Goal: Transaction & Acquisition: Download file/media

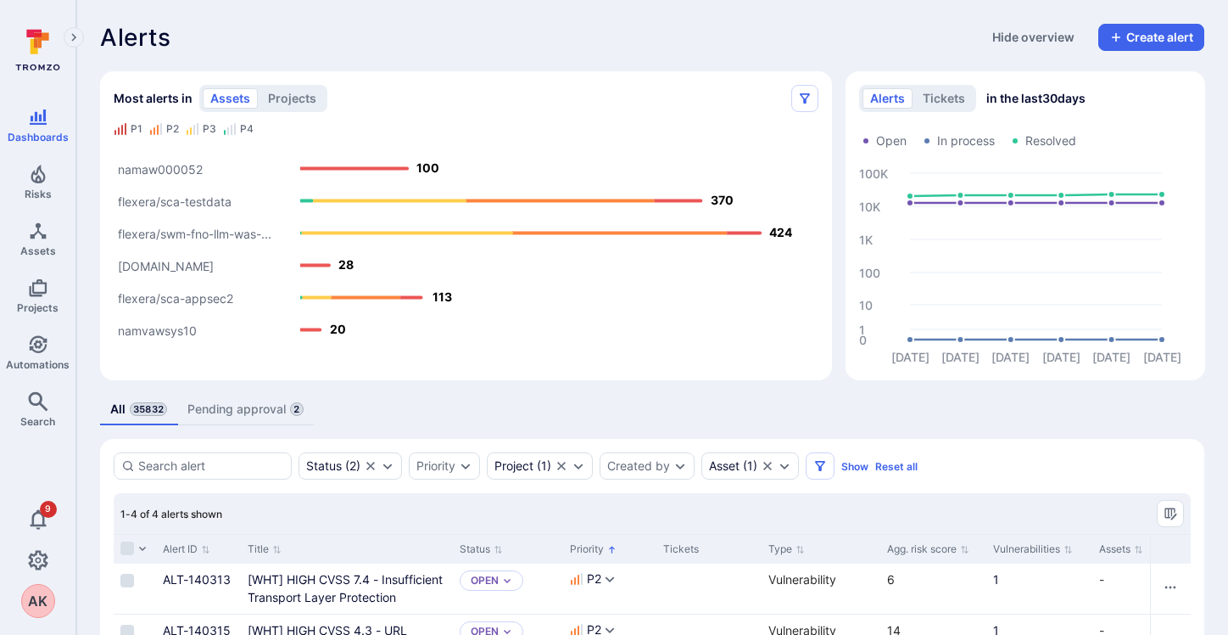
scroll to position [190, 0]
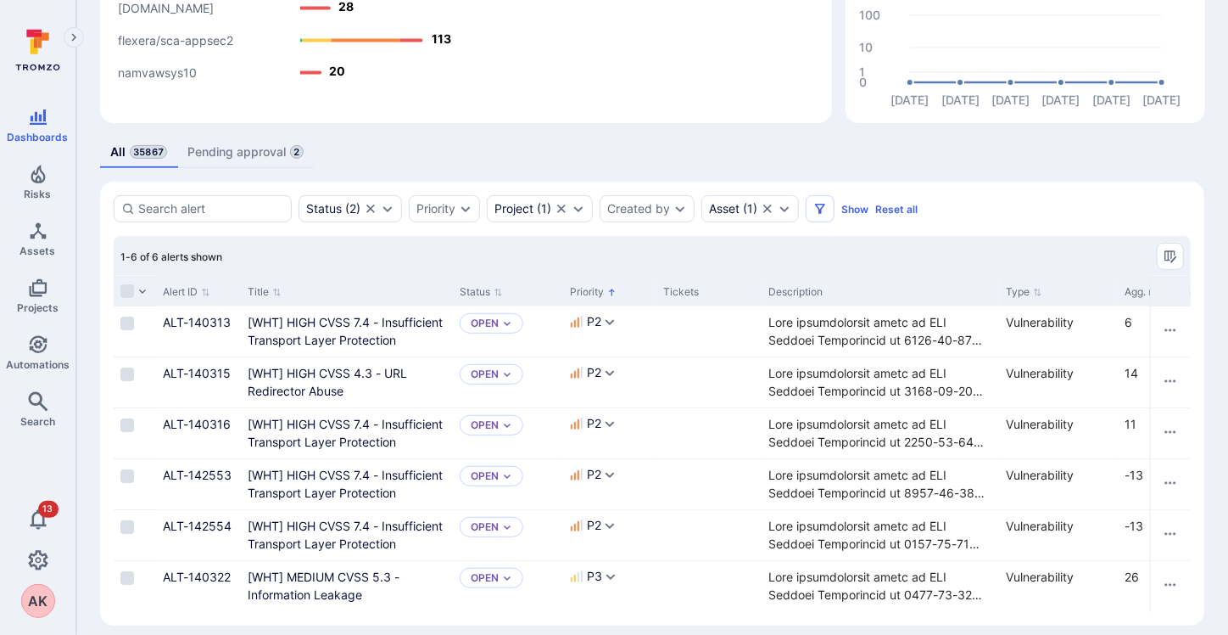
scroll to position [279, 0]
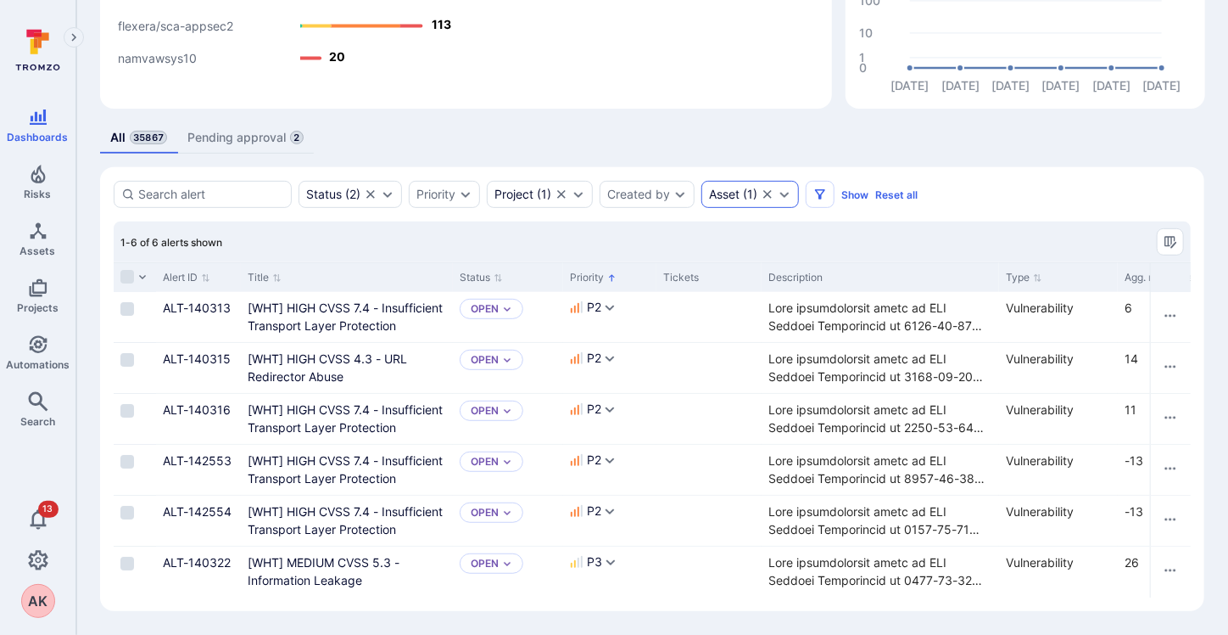
click at [725, 187] on div "Asset" at bounding box center [724, 194] width 31 height 14
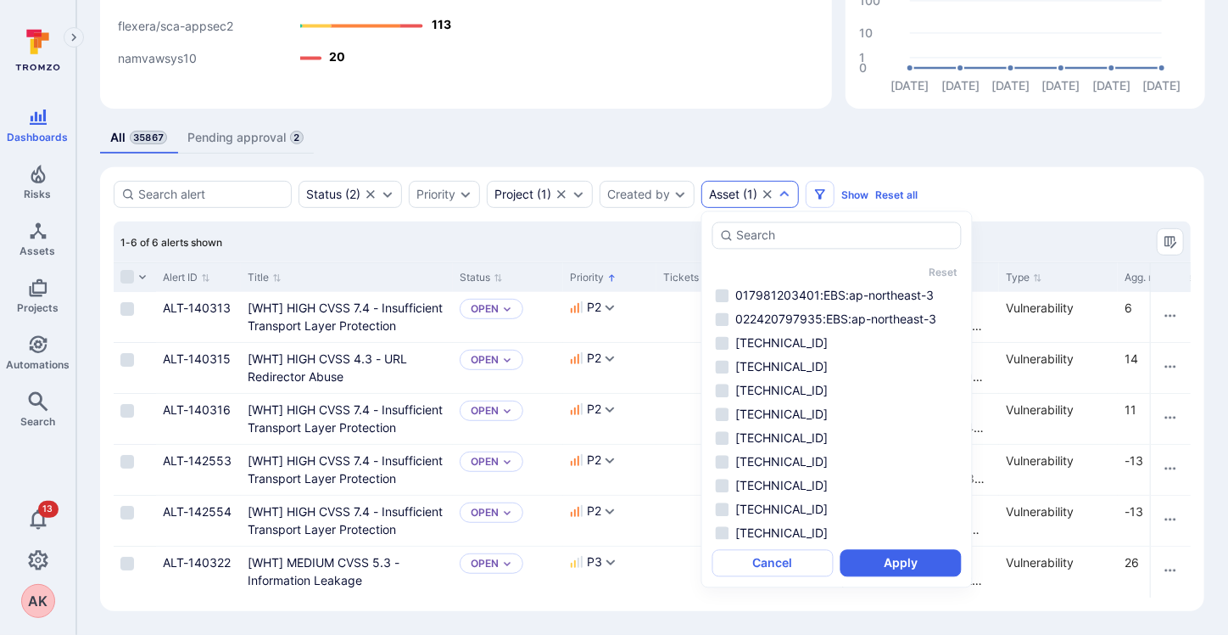
click at [736, 187] on div "Asset" at bounding box center [724, 194] width 31 height 14
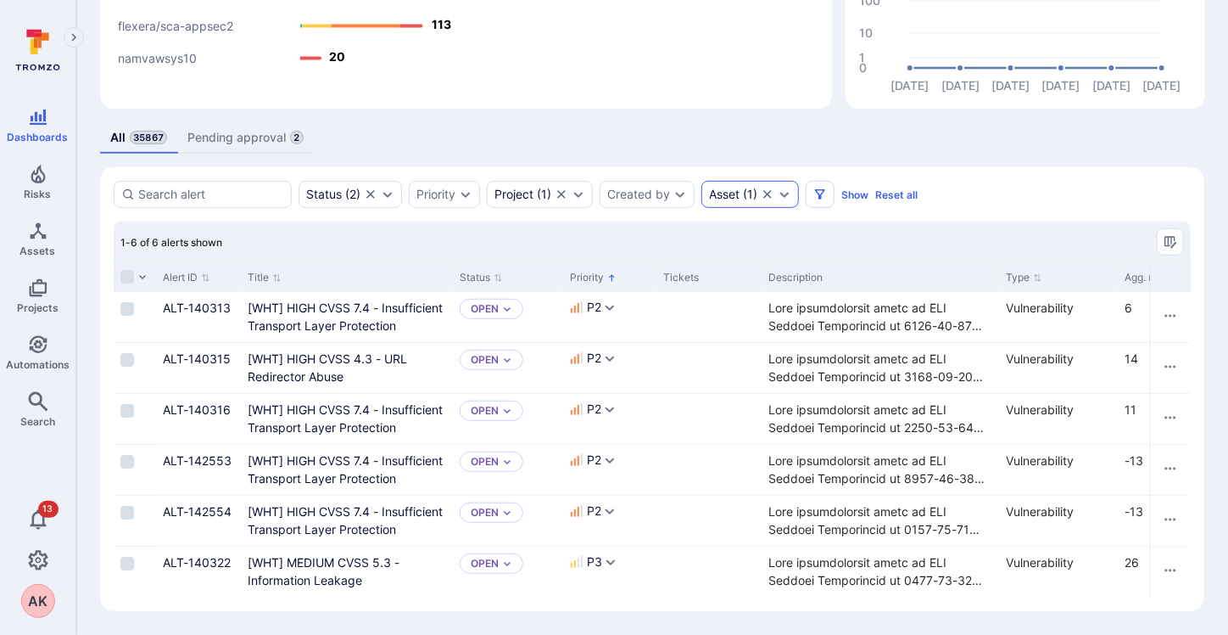
click at [736, 187] on div "Asset" at bounding box center [724, 194] width 31 height 14
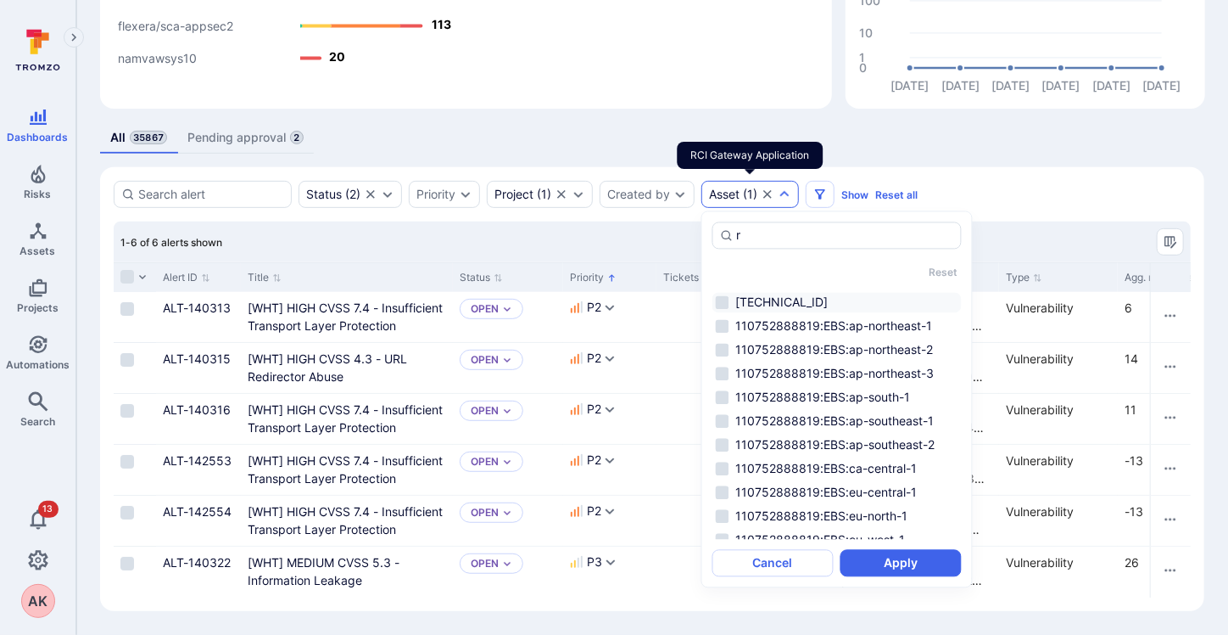
scroll to position [0, 0]
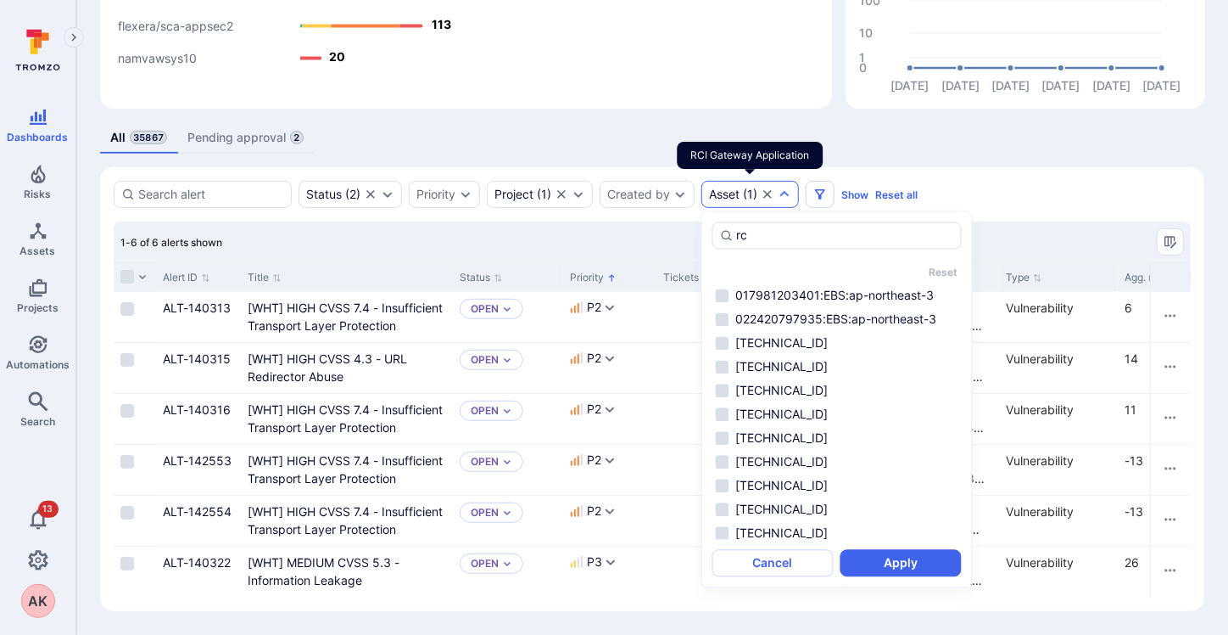
type input "rci"
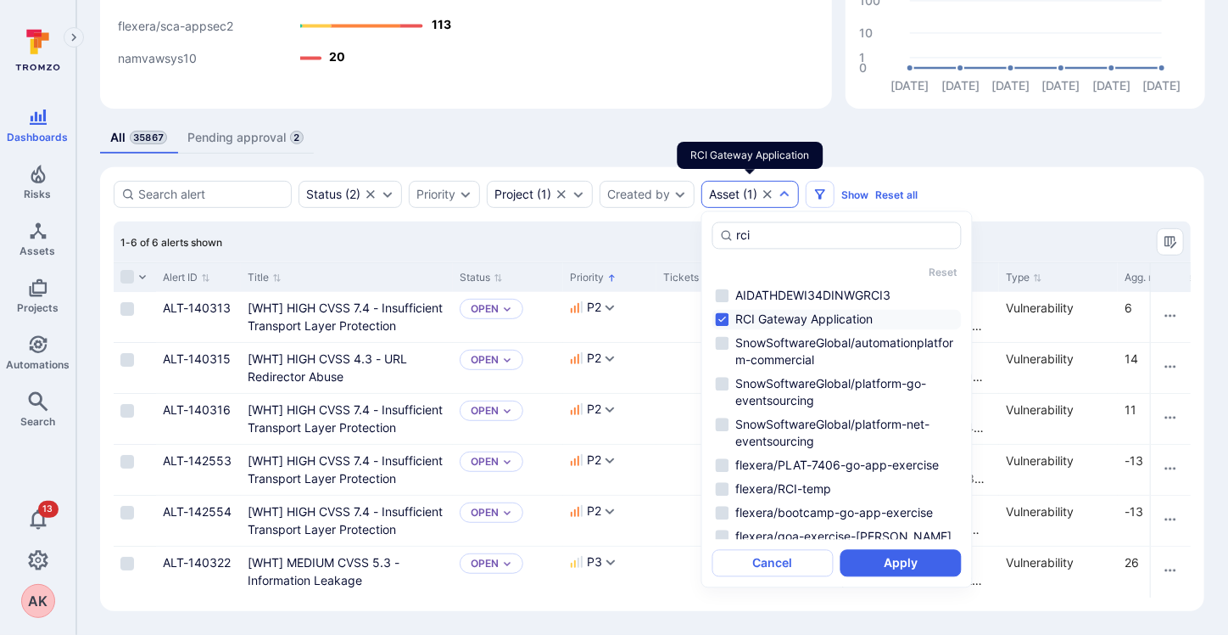
click at [724, 316] on li "RCI Gateway Application" at bounding box center [837, 320] width 249 height 20
click at [893, 550] on button "Apply" at bounding box center [901, 563] width 121 height 27
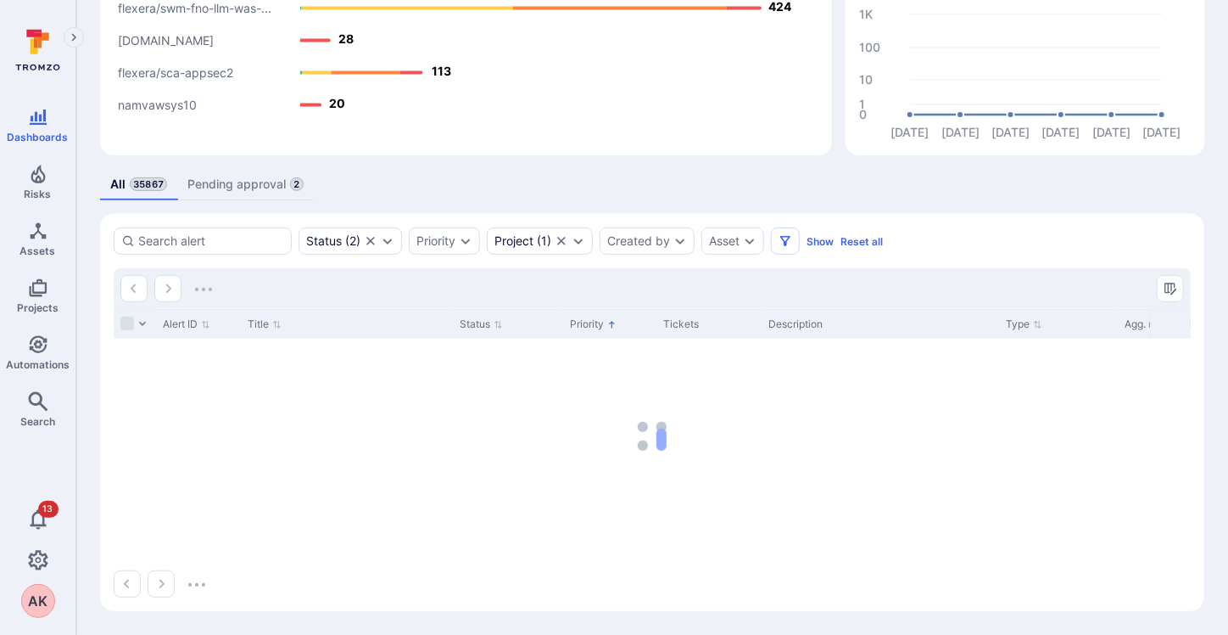
scroll to position [224, 0]
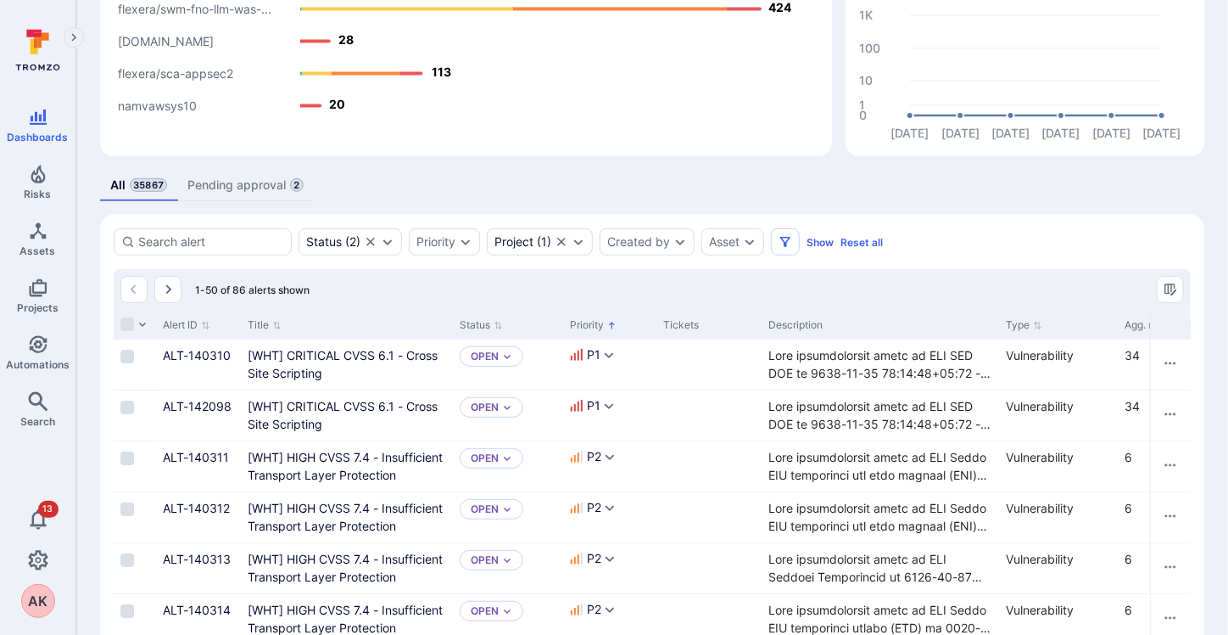
click at [233, 294] on span "1-50 of 86 alerts shown" at bounding box center [252, 289] width 115 height 13
drag, startPoint x: 264, startPoint y: 294, endPoint x: 310, endPoint y: 294, distance: 46.7
click at [310, 294] on div "1-50 of 86 alerts shown" at bounding box center [652, 289] width 1077 height 41
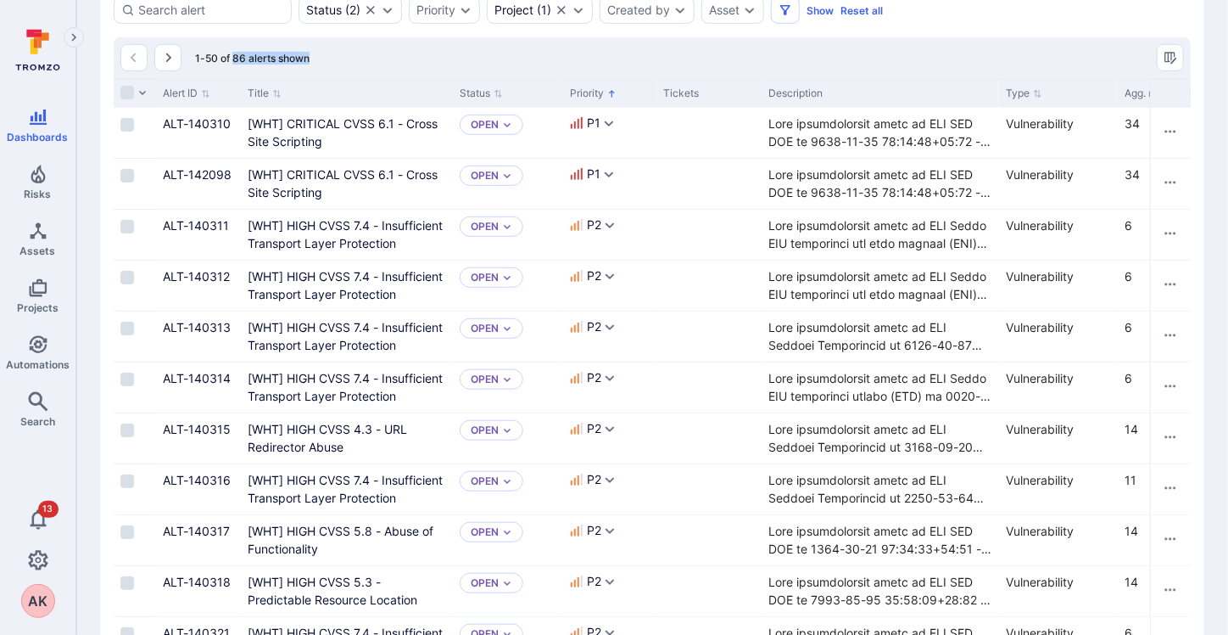
scroll to position [394, 0]
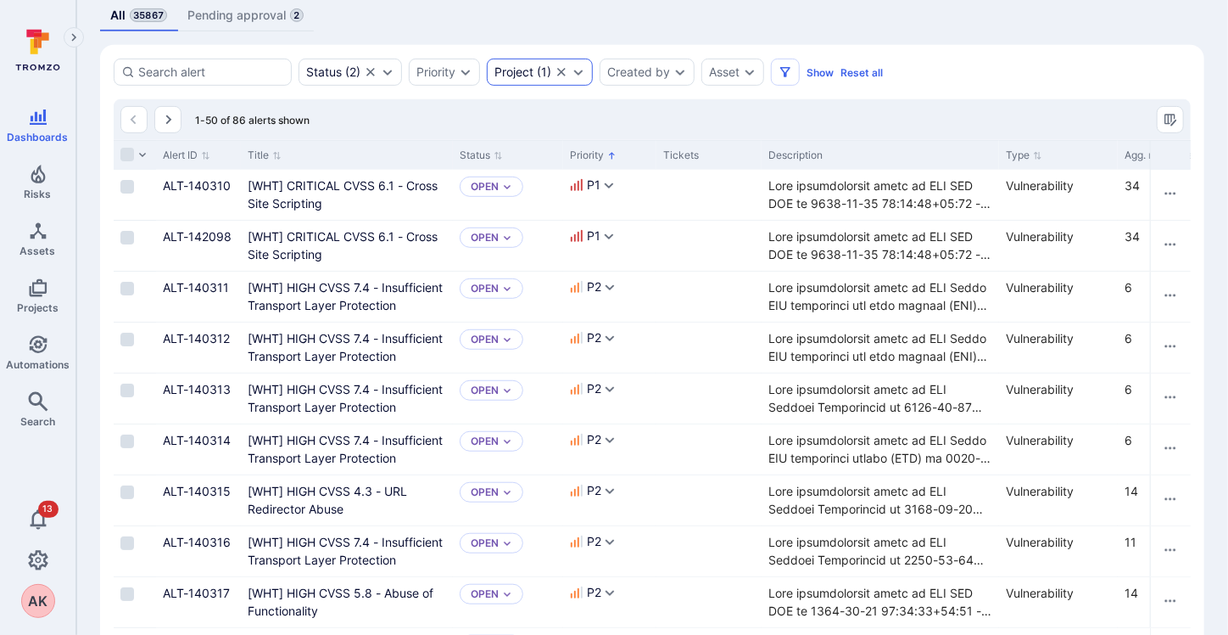
click at [523, 63] on div "Project ( 1 )" at bounding box center [540, 72] width 106 height 27
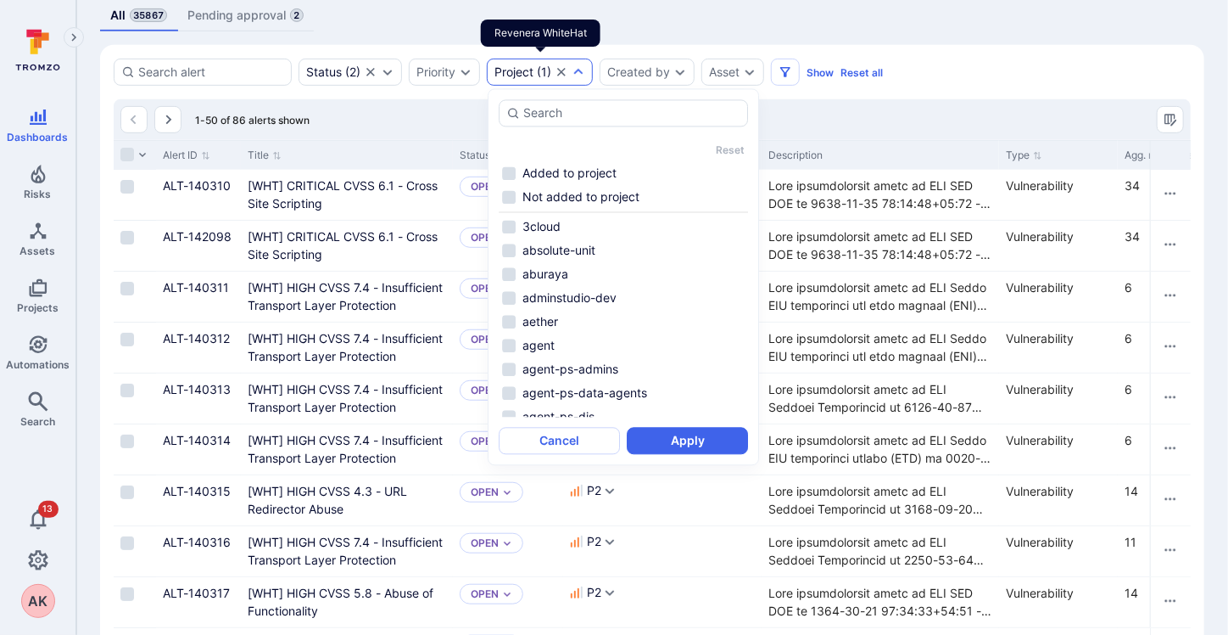
scroll to position [4737, 0]
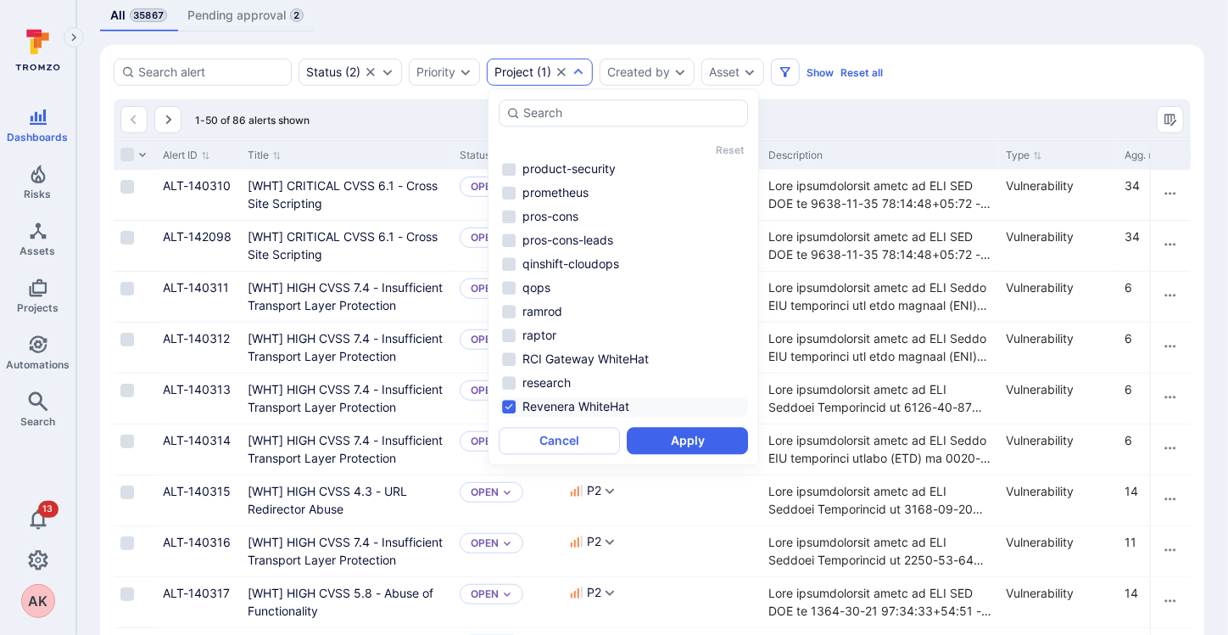
click at [431, 99] on div "1-50 of 86 alerts shown" at bounding box center [652, 119] width 1077 height 41
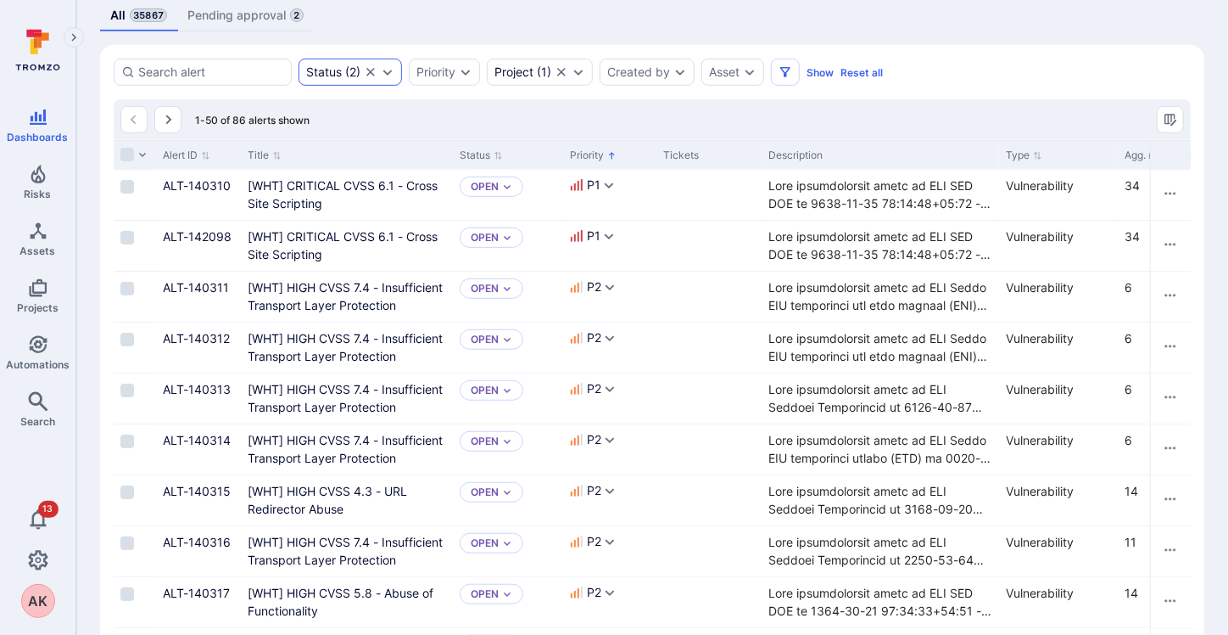
click at [326, 59] on div "Status ( 2 )" at bounding box center [350, 72] width 103 height 27
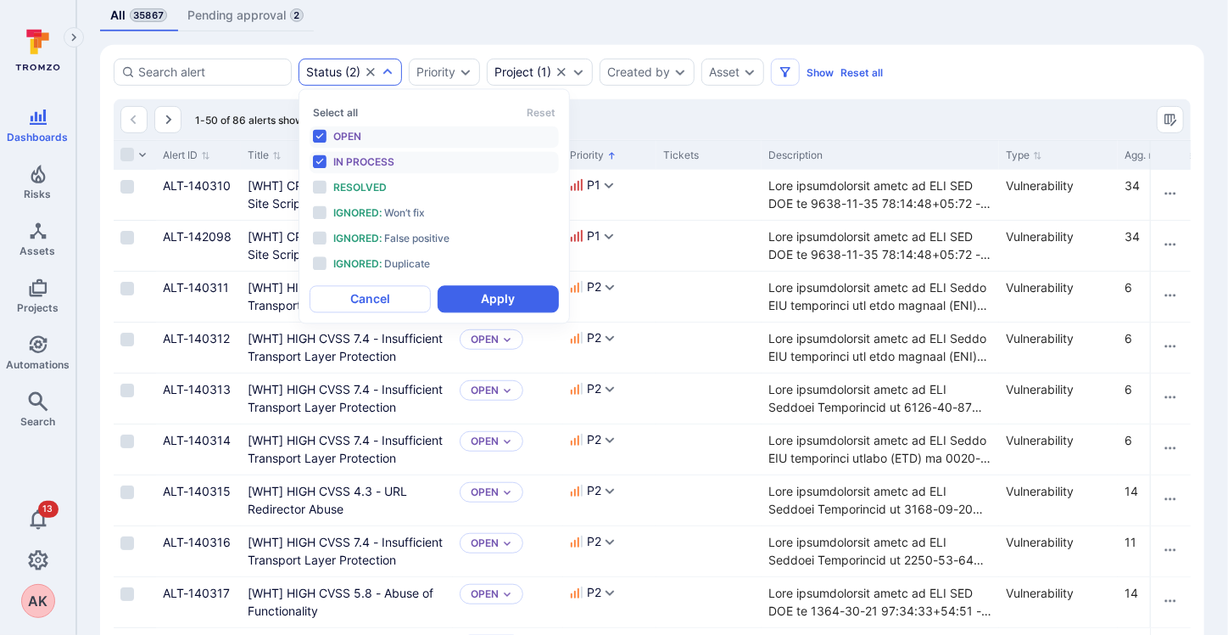
scroll to position [14, 0]
click at [602, 115] on div "1-50 of 86 alerts shown" at bounding box center [652, 119] width 1077 height 41
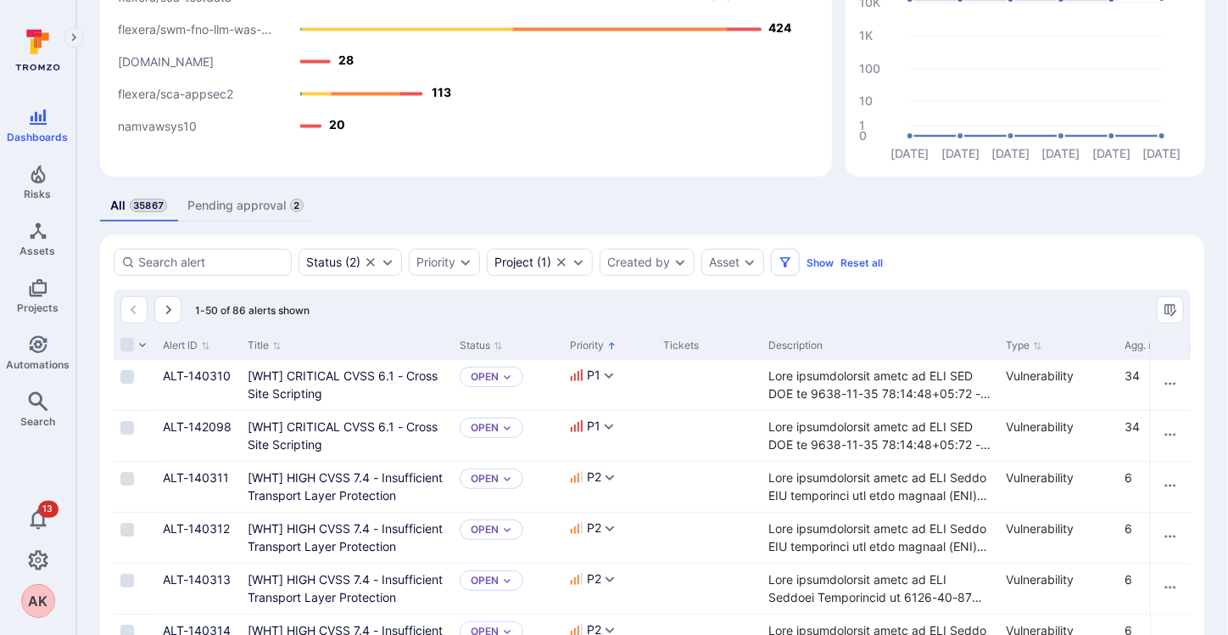
scroll to position [224, 0]
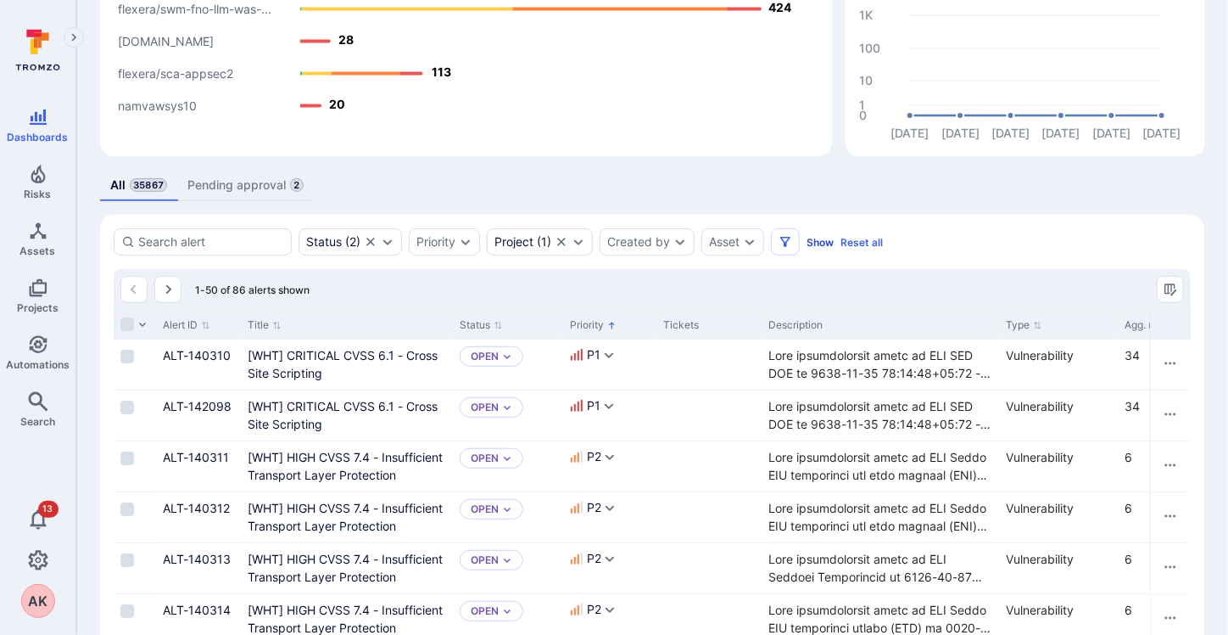
click at [828, 242] on button "Show" at bounding box center [820, 242] width 27 height 13
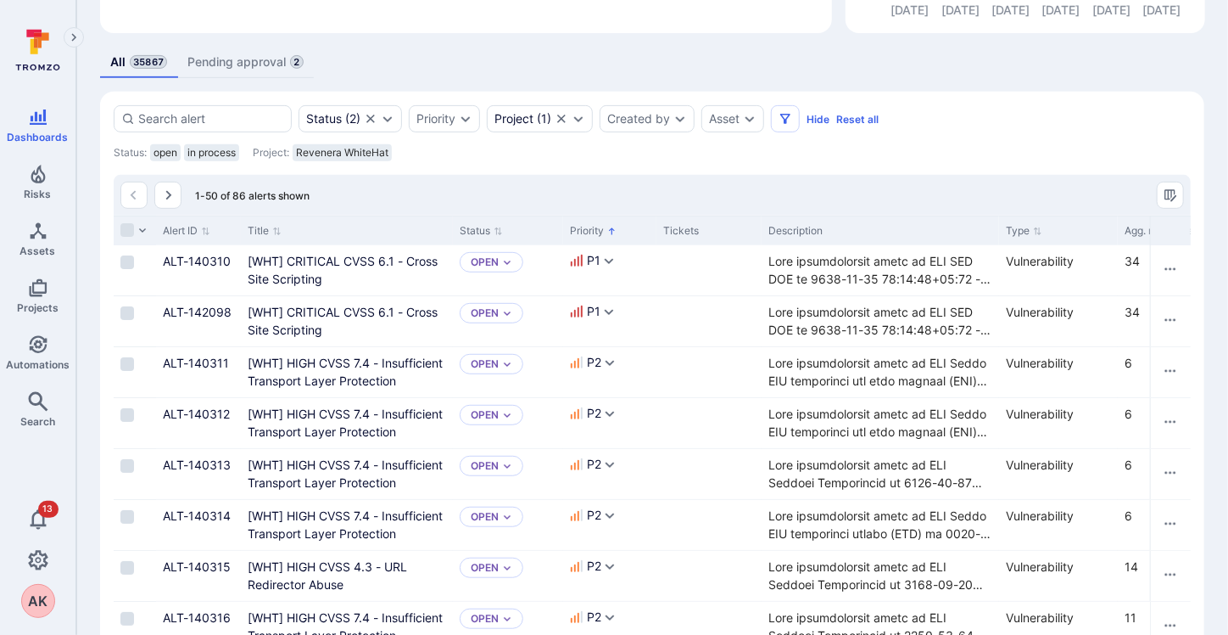
scroll to position [290, 0]
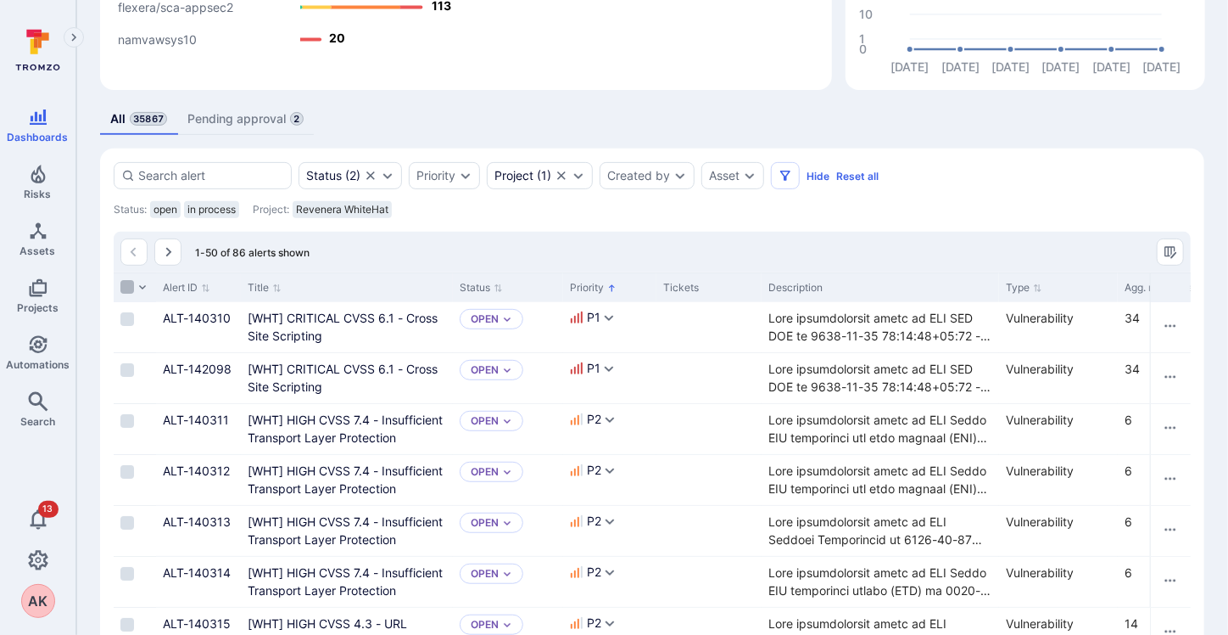
click at [127, 280] on input "Select all rows" at bounding box center [127, 287] width 14 height 14
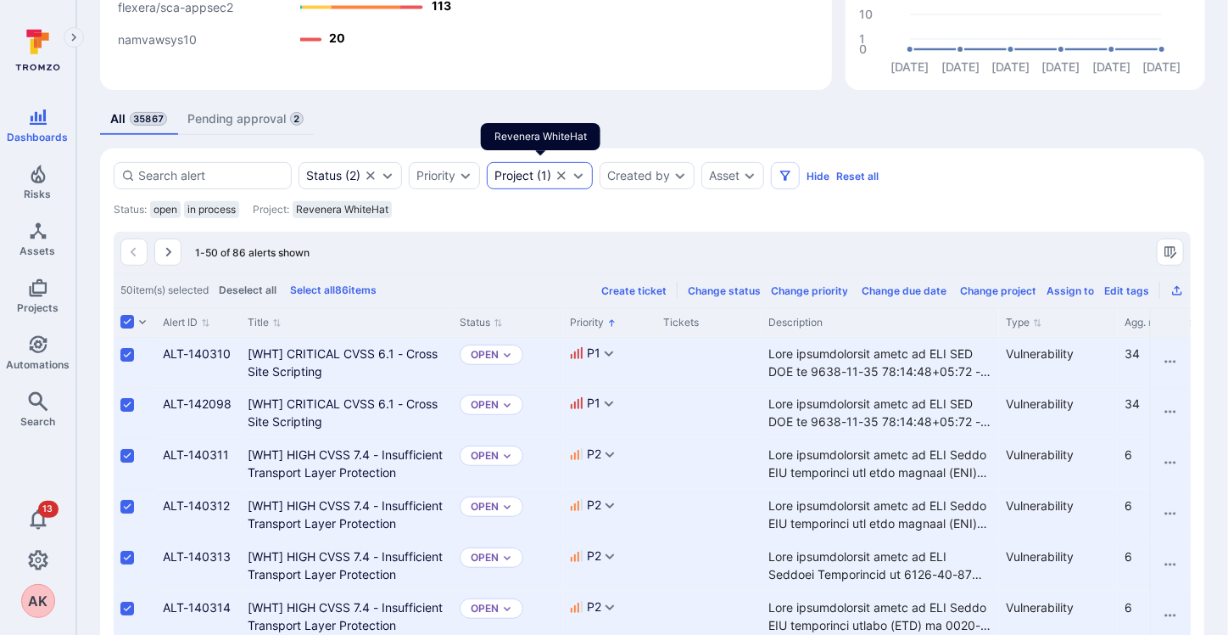
click at [540, 179] on div "Project ( 1 )" at bounding box center [523, 176] width 57 height 14
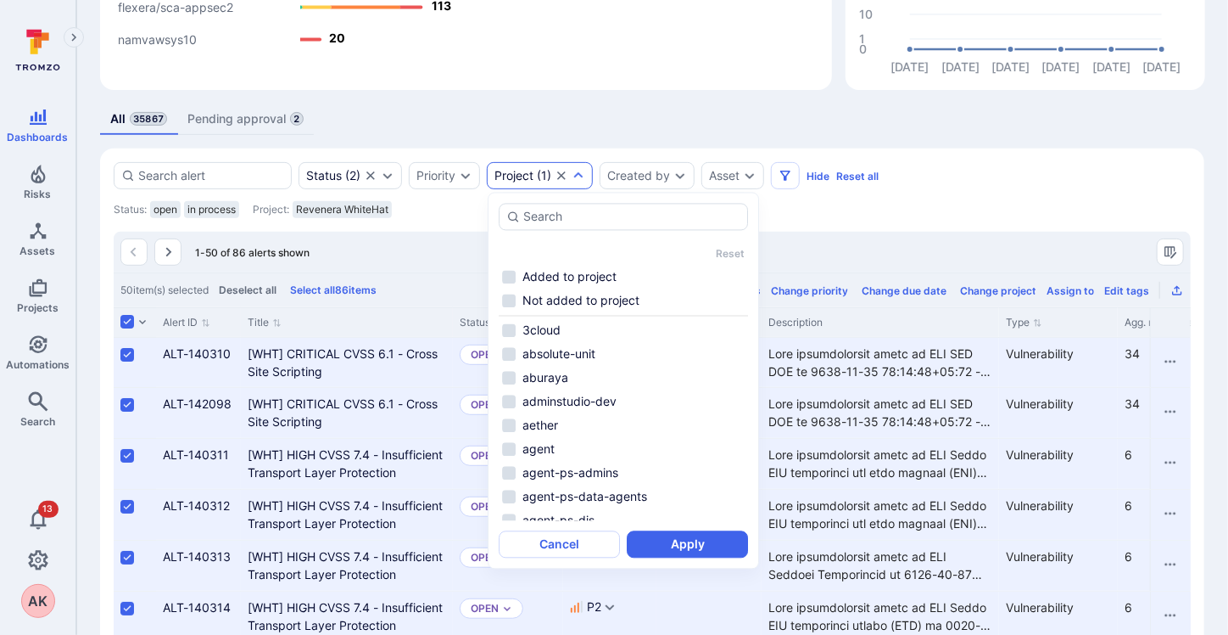
scroll to position [4737, 0]
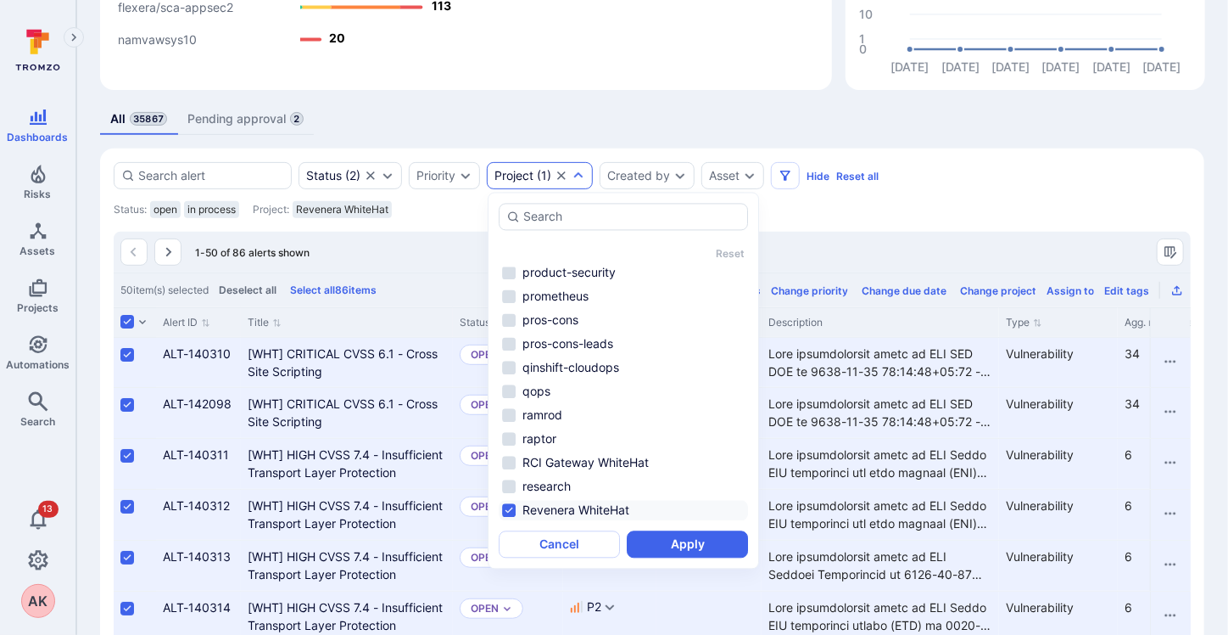
click at [861, 220] on div "Status : open in process Project : Revenera WhiteHat" at bounding box center [652, 211] width 1077 height 25
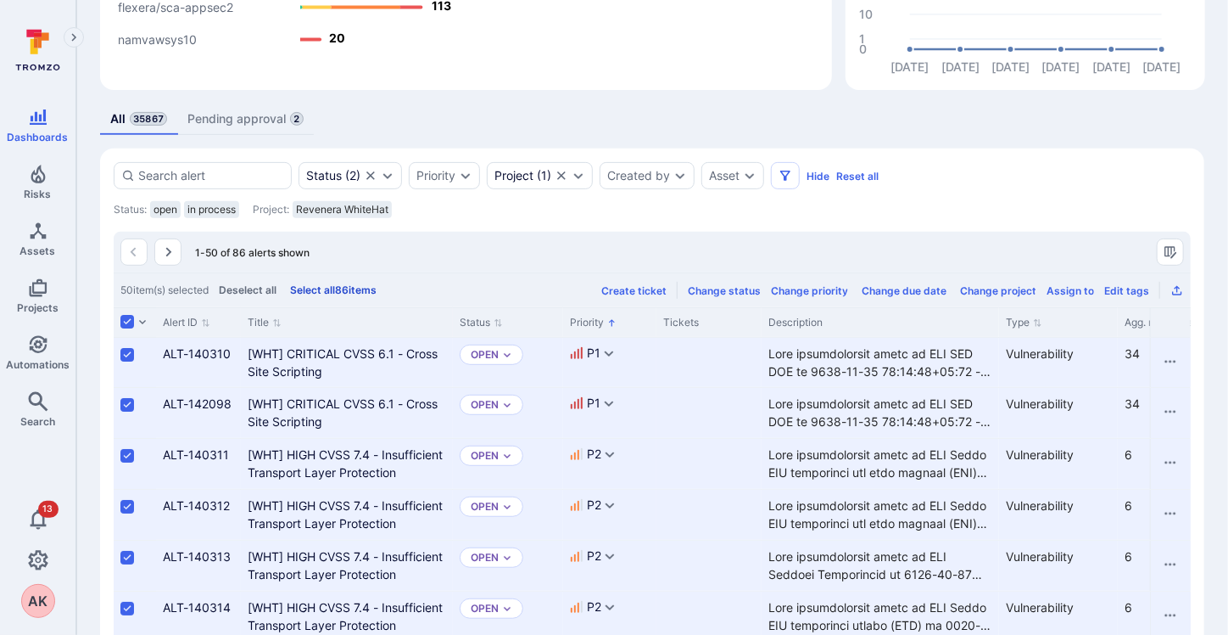
click at [339, 283] on button "Select all 86 items" at bounding box center [333, 289] width 93 height 13
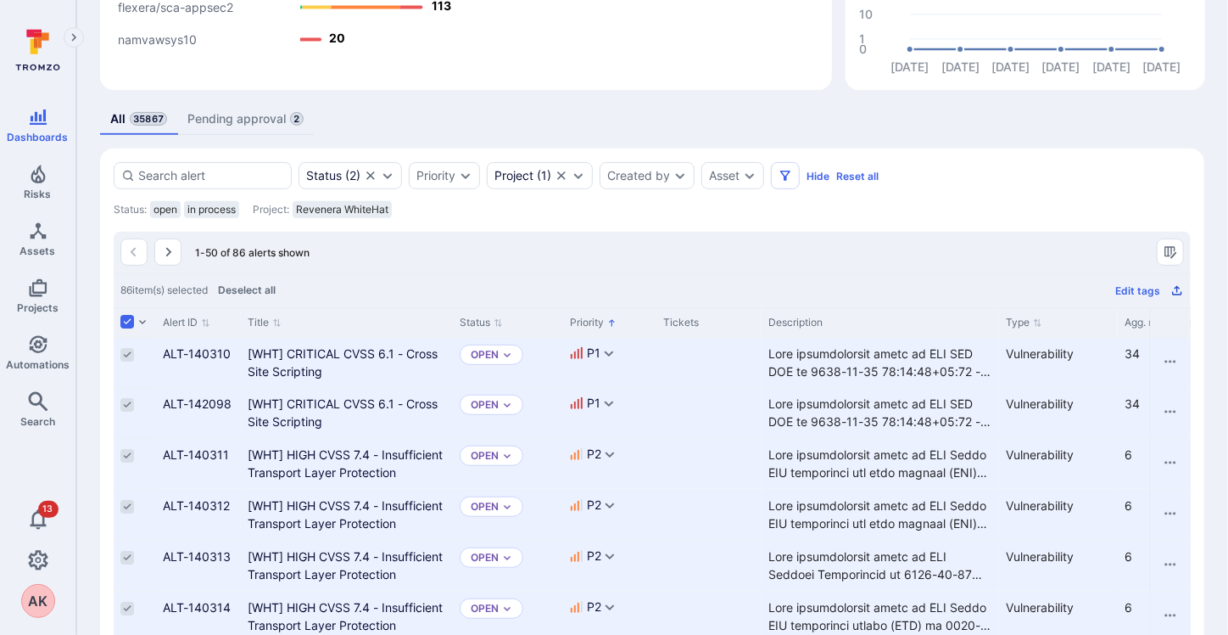
click at [1178, 289] on icon "Export as CSV" at bounding box center [1178, 290] width 14 height 14
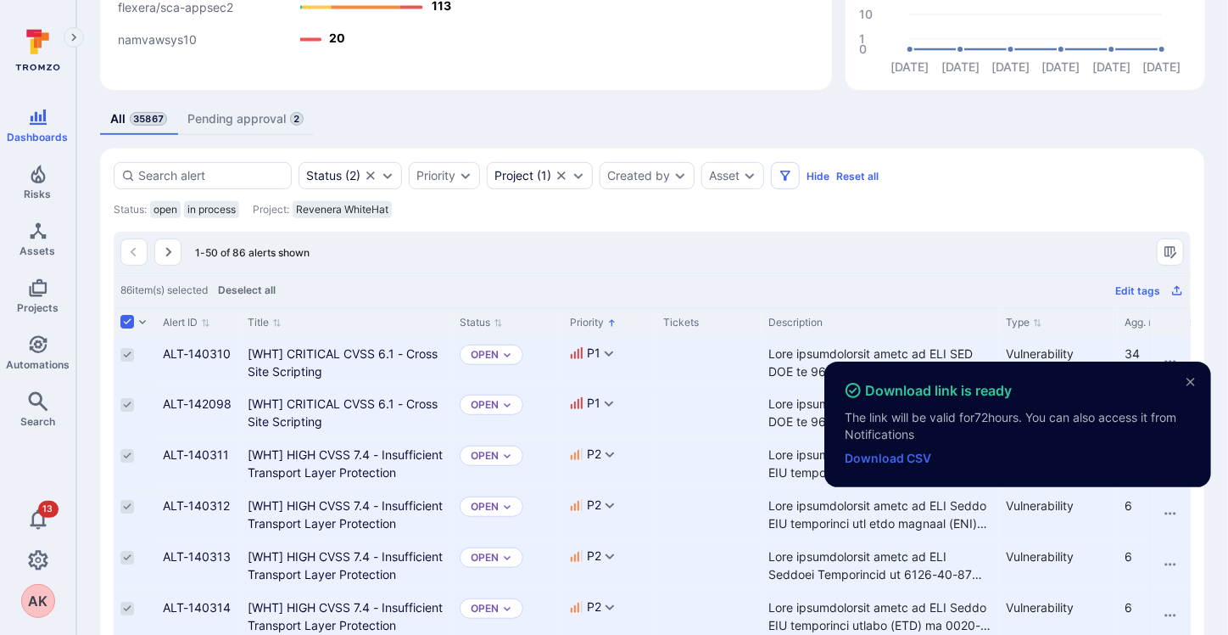
click at [883, 439] on div "Cell for Description" at bounding box center [881, 464] width 238 height 50
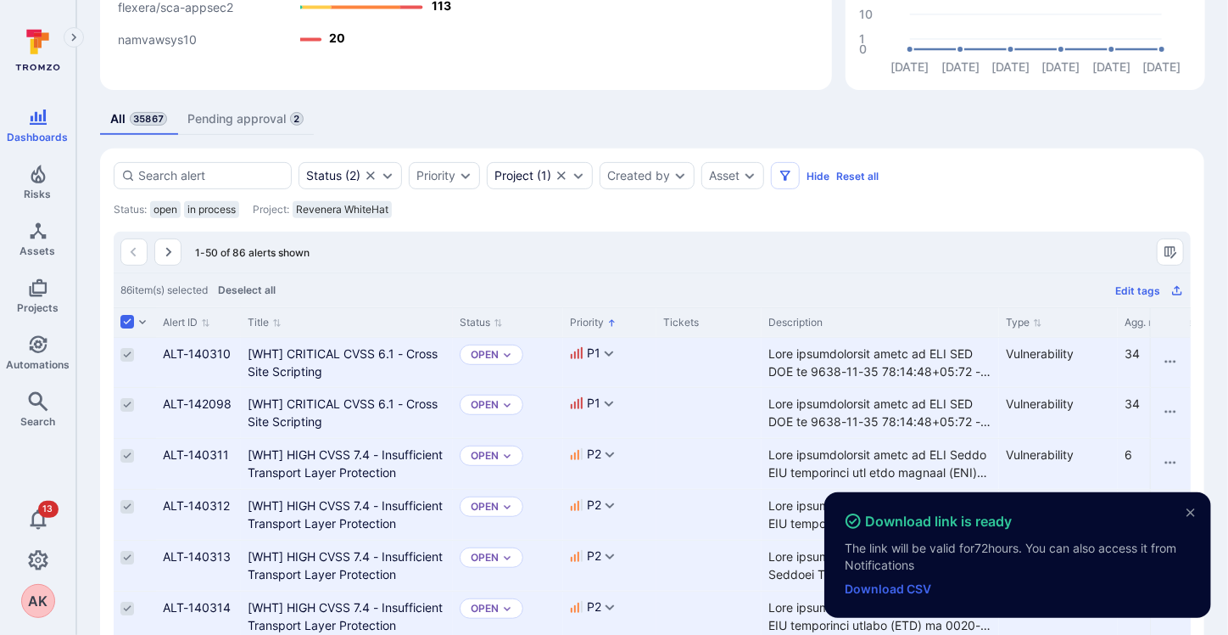
click at [890, 583] on link "Download CSV" at bounding box center [888, 588] width 87 height 14
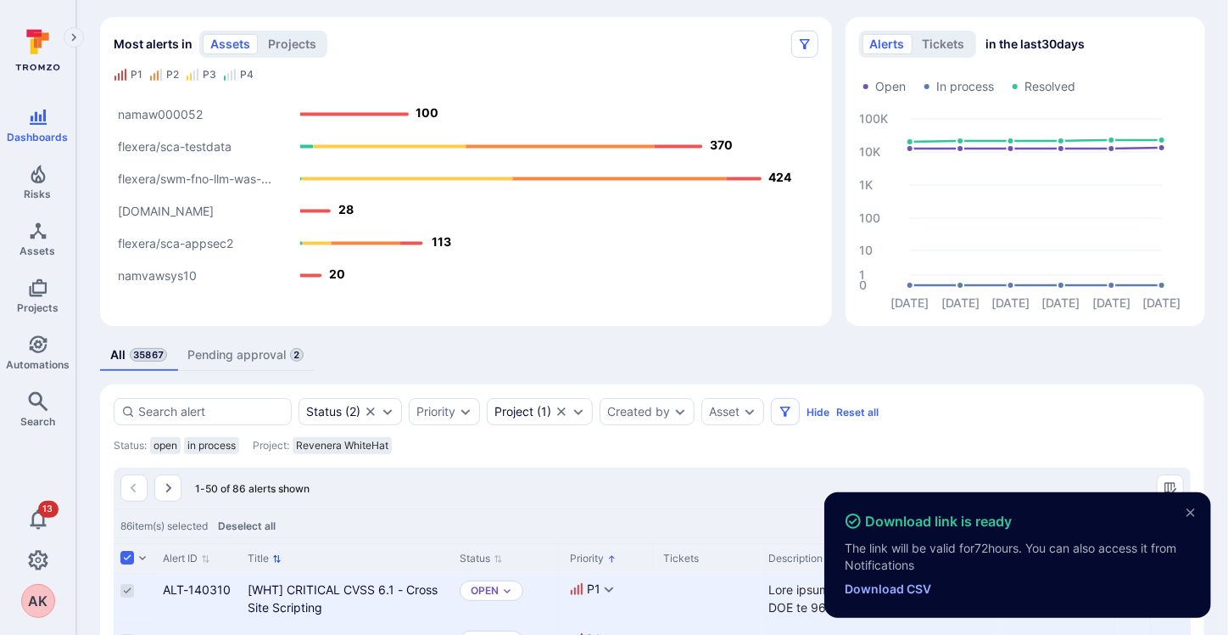
scroll to position [0, 0]
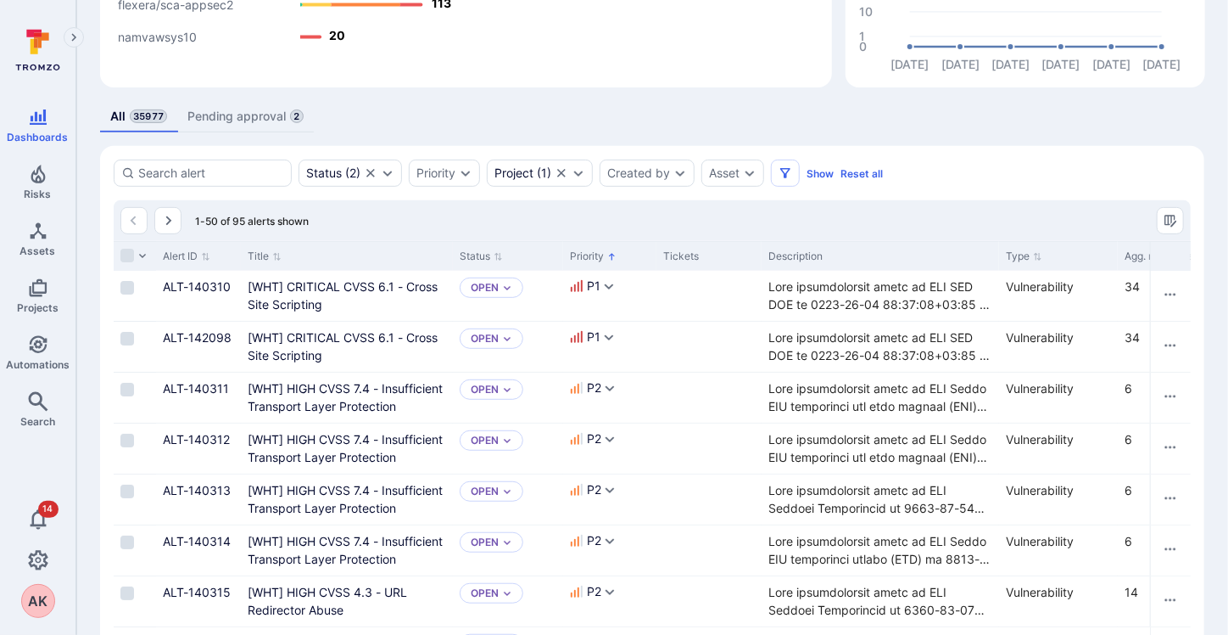
scroll to position [339, 0]
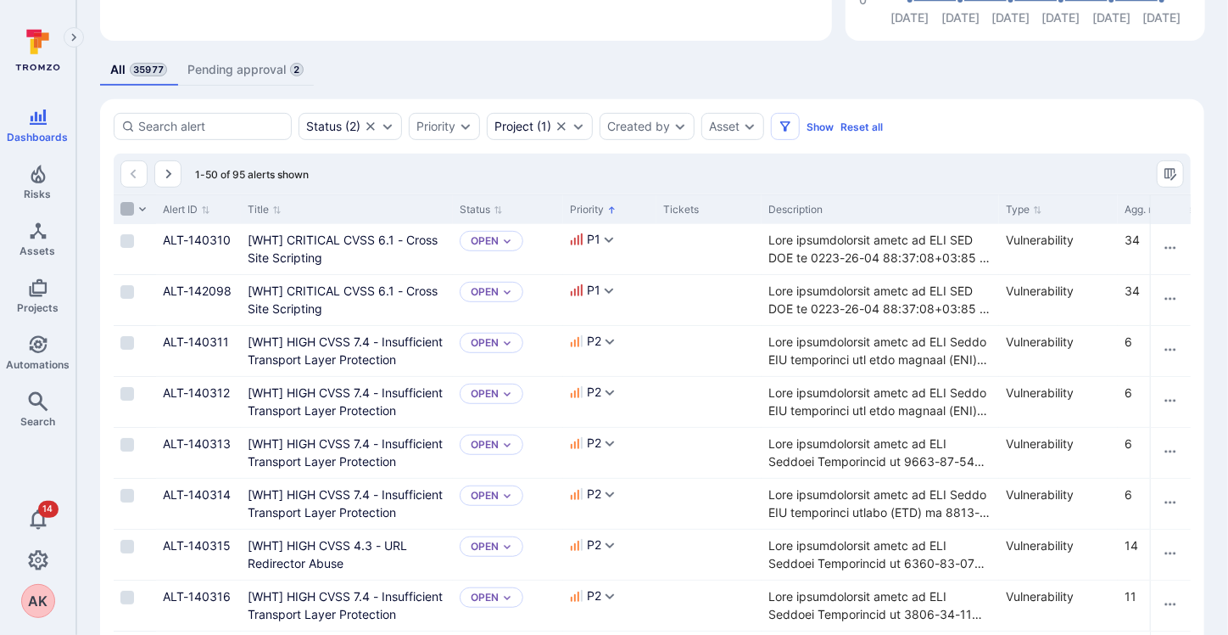
click at [123, 212] on input "Select all rows" at bounding box center [127, 209] width 14 height 14
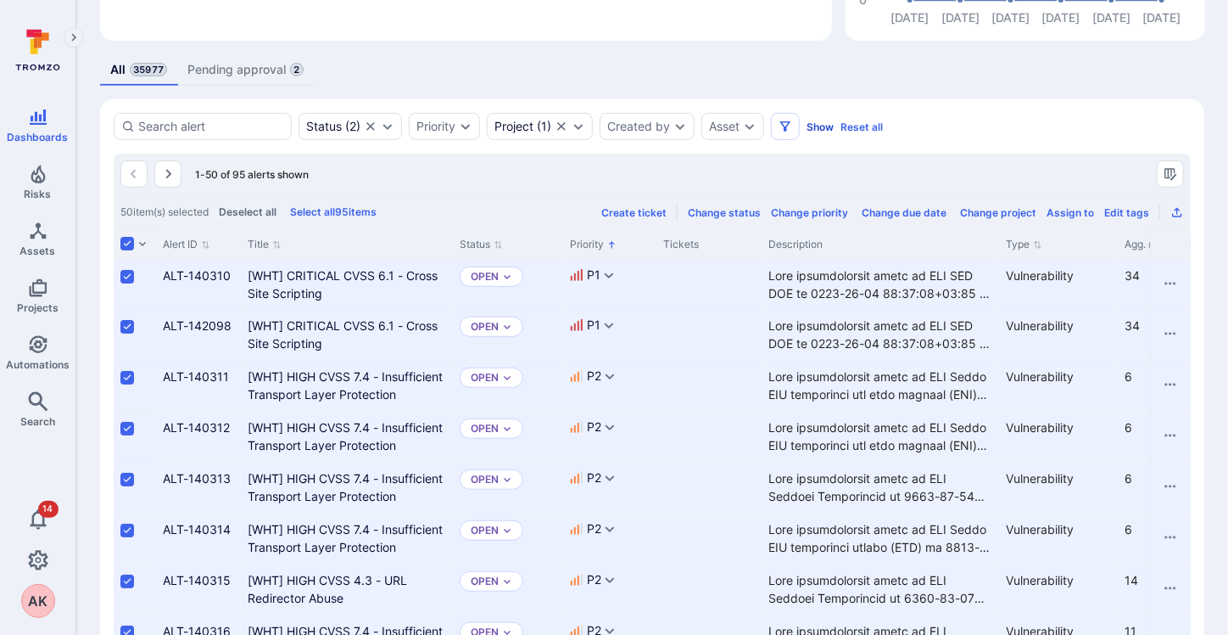
click at [816, 126] on button "Show" at bounding box center [820, 126] width 27 height 13
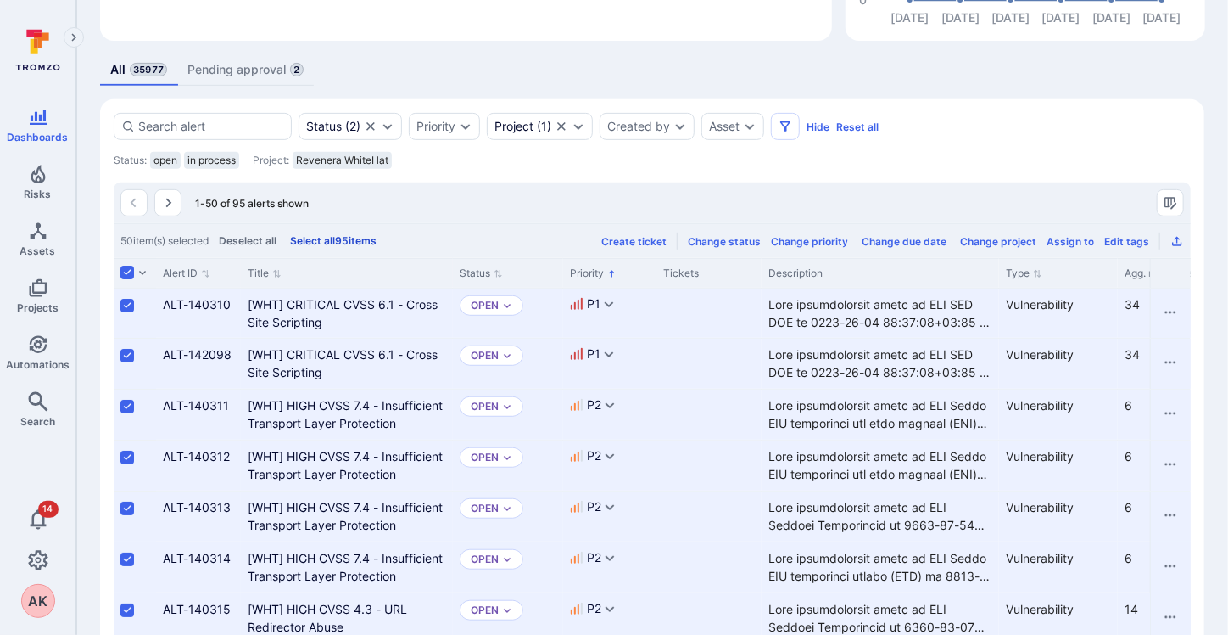
click at [325, 238] on button "Select all 95 items" at bounding box center [333, 240] width 93 height 13
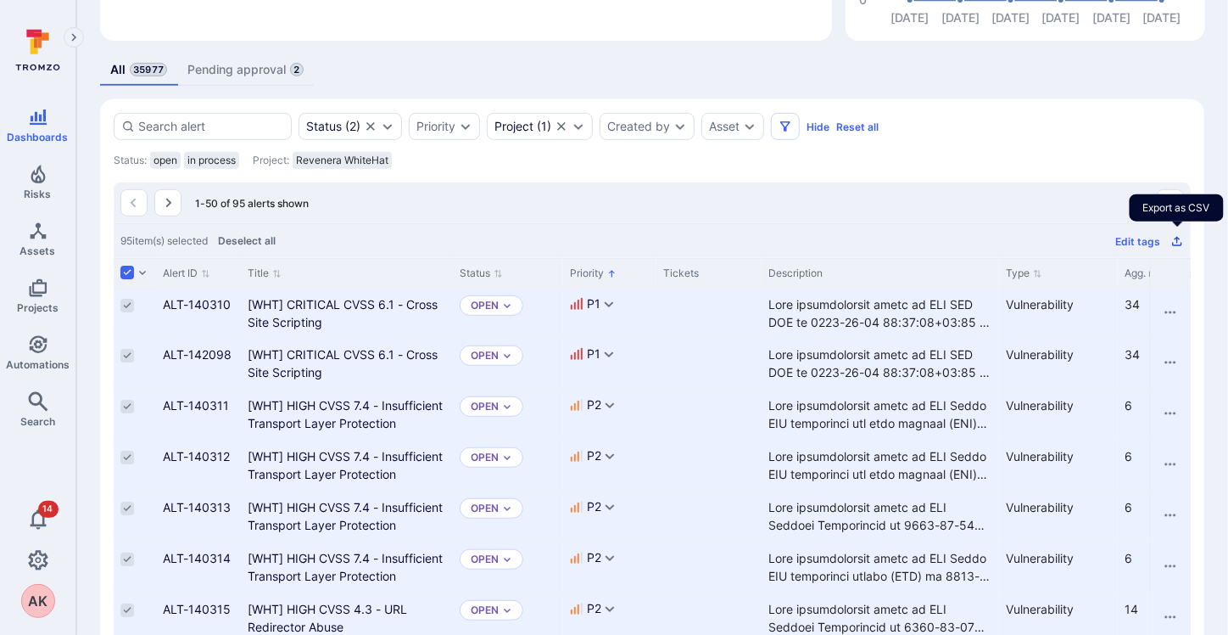
click at [1178, 237] on icon "Export as CSV" at bounding box center [1176, 241] width 9 height 9
click at [1201, 76] on div "All 35977 Pending approval 2" at bounding box center [652, 69] width 1105 height 31
click at [1178, 234] on icon "Export as CSV" at bounding box center [1178, 241] width 14 height 14
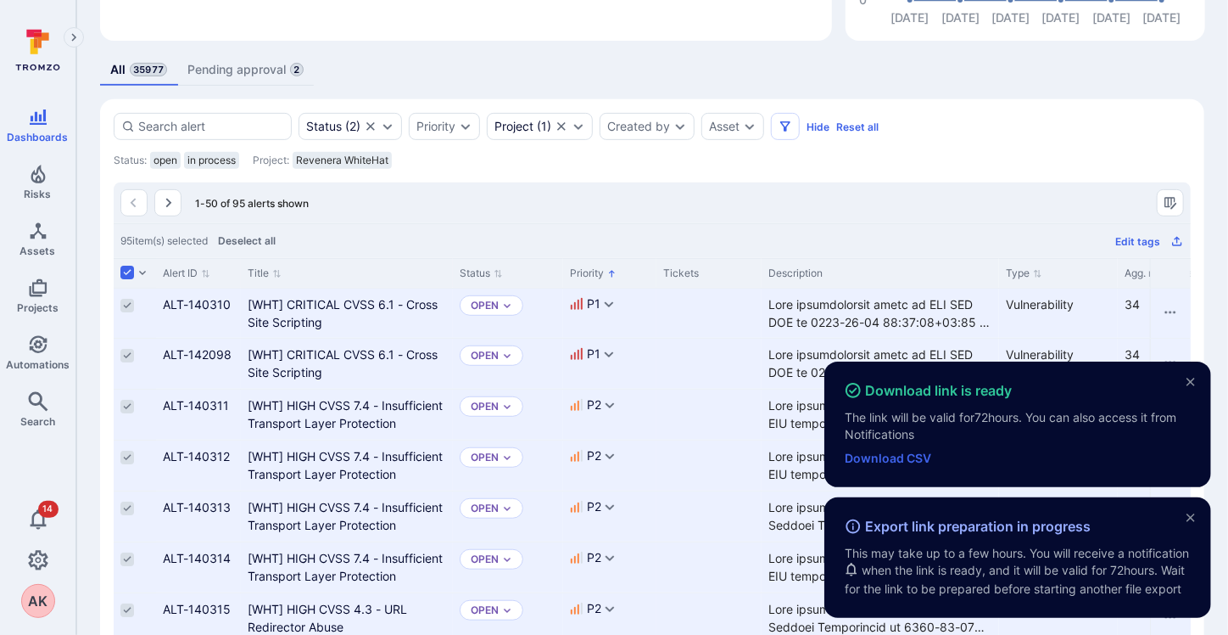
click at [921, 450] on link "Download CSV" at bounding box center [888, 457] width 87 height 14
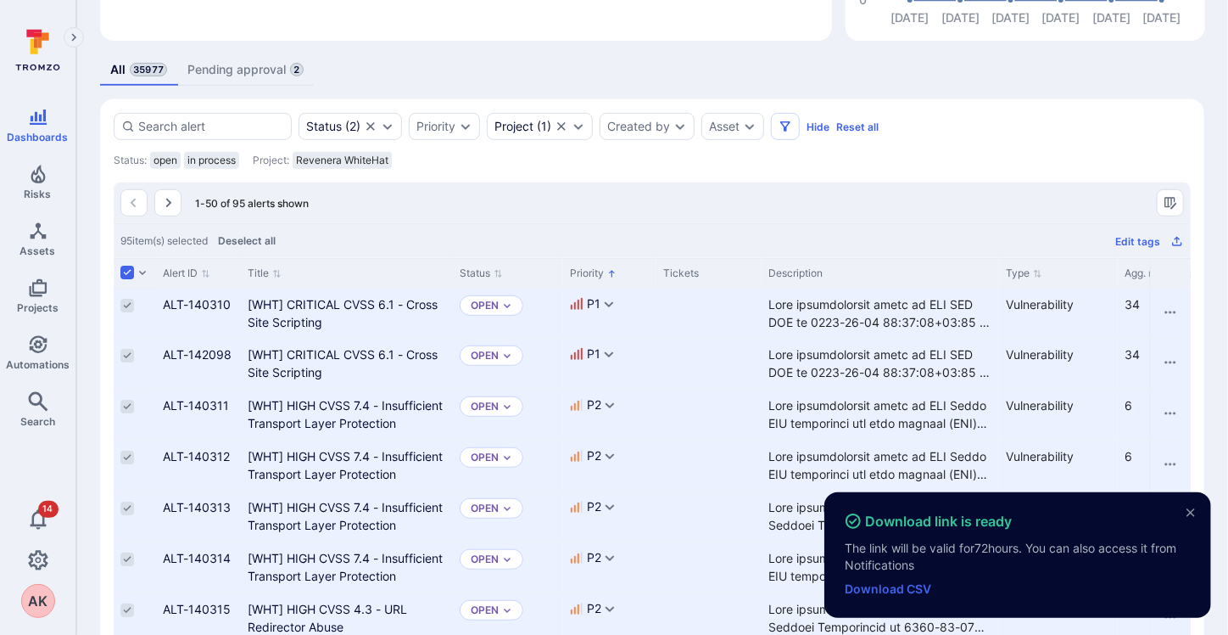
click at [898, 585] on link "Download CSV" at bounding box center [888, 588] width 87 height 14
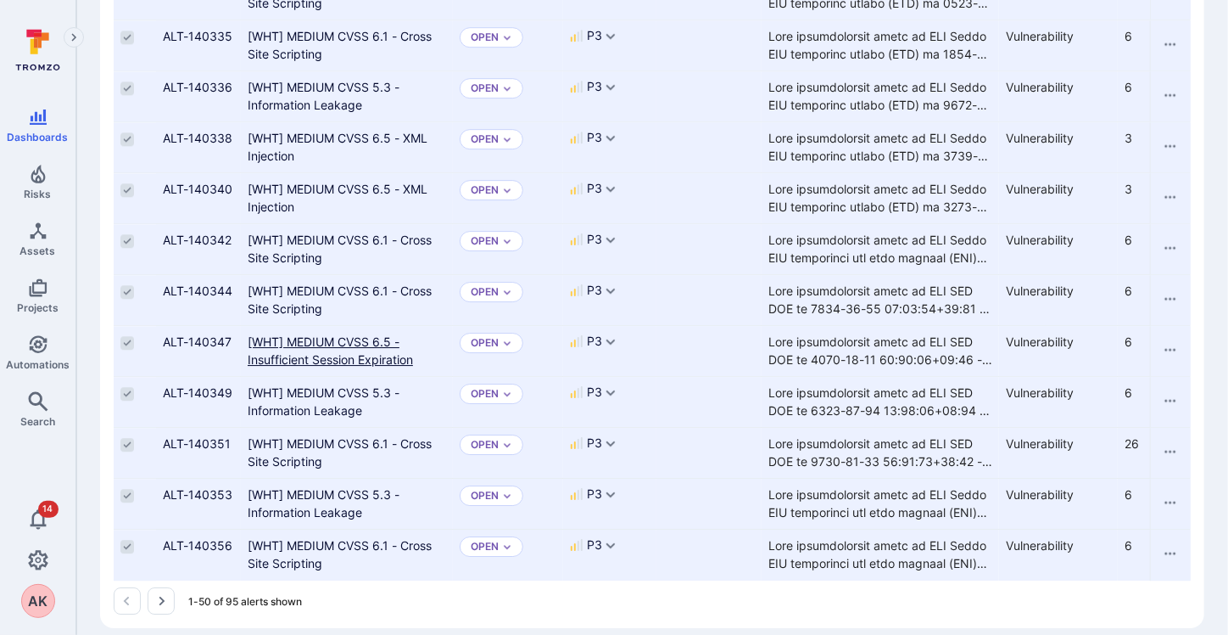
scroll to position [2615, 0]
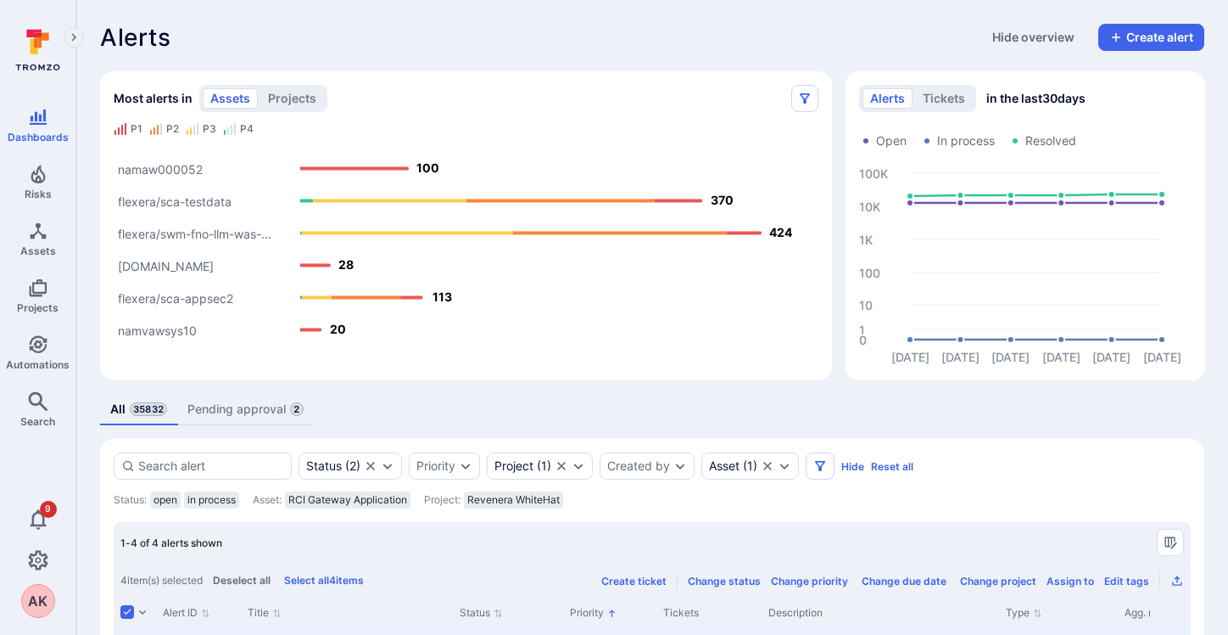
scroll to position [253, 0]
